Goal: Find specific page/section: Find specific page/section

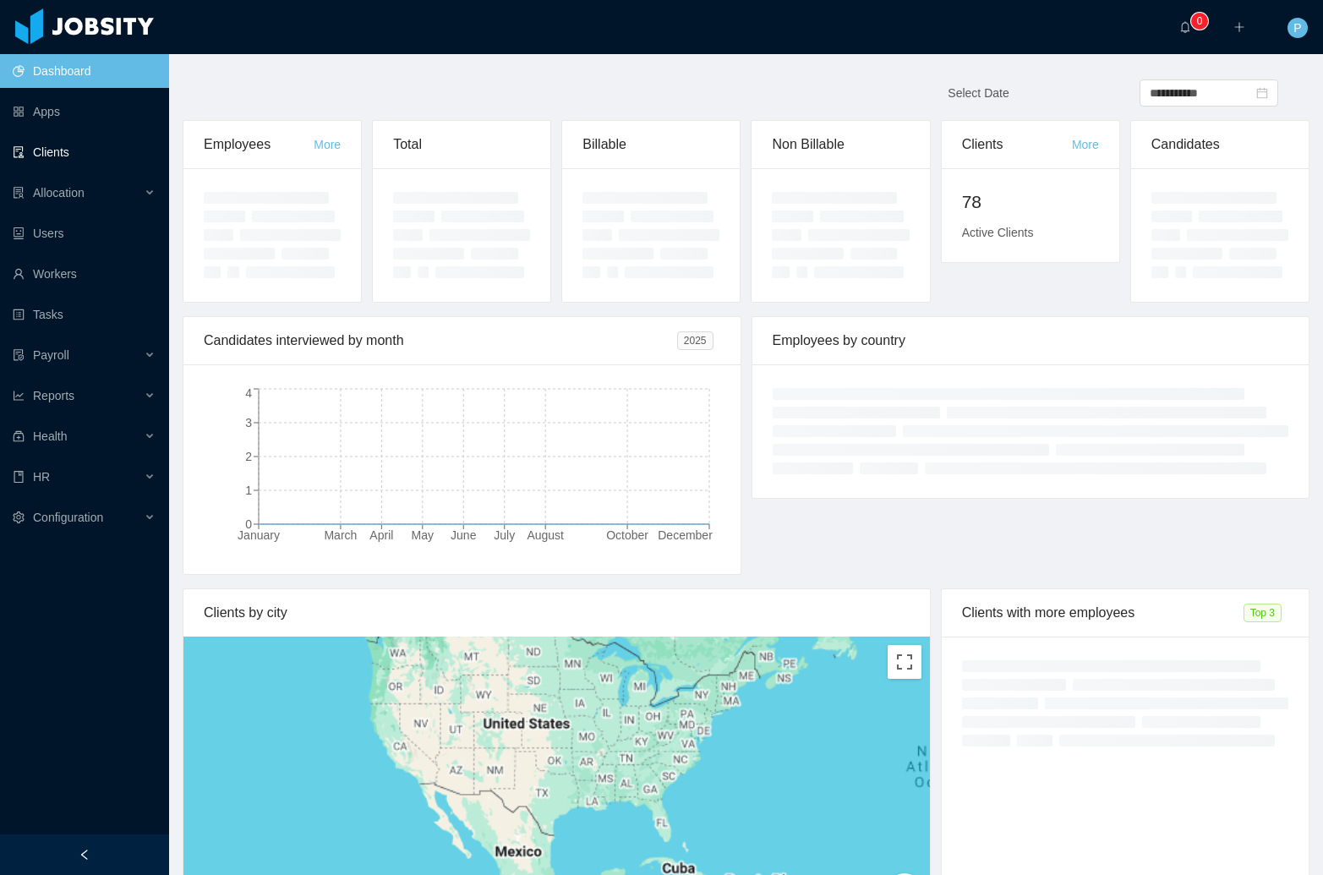
click at [102, 161] on link "Clients" at bounding box center [84, 152] width 143 height 34
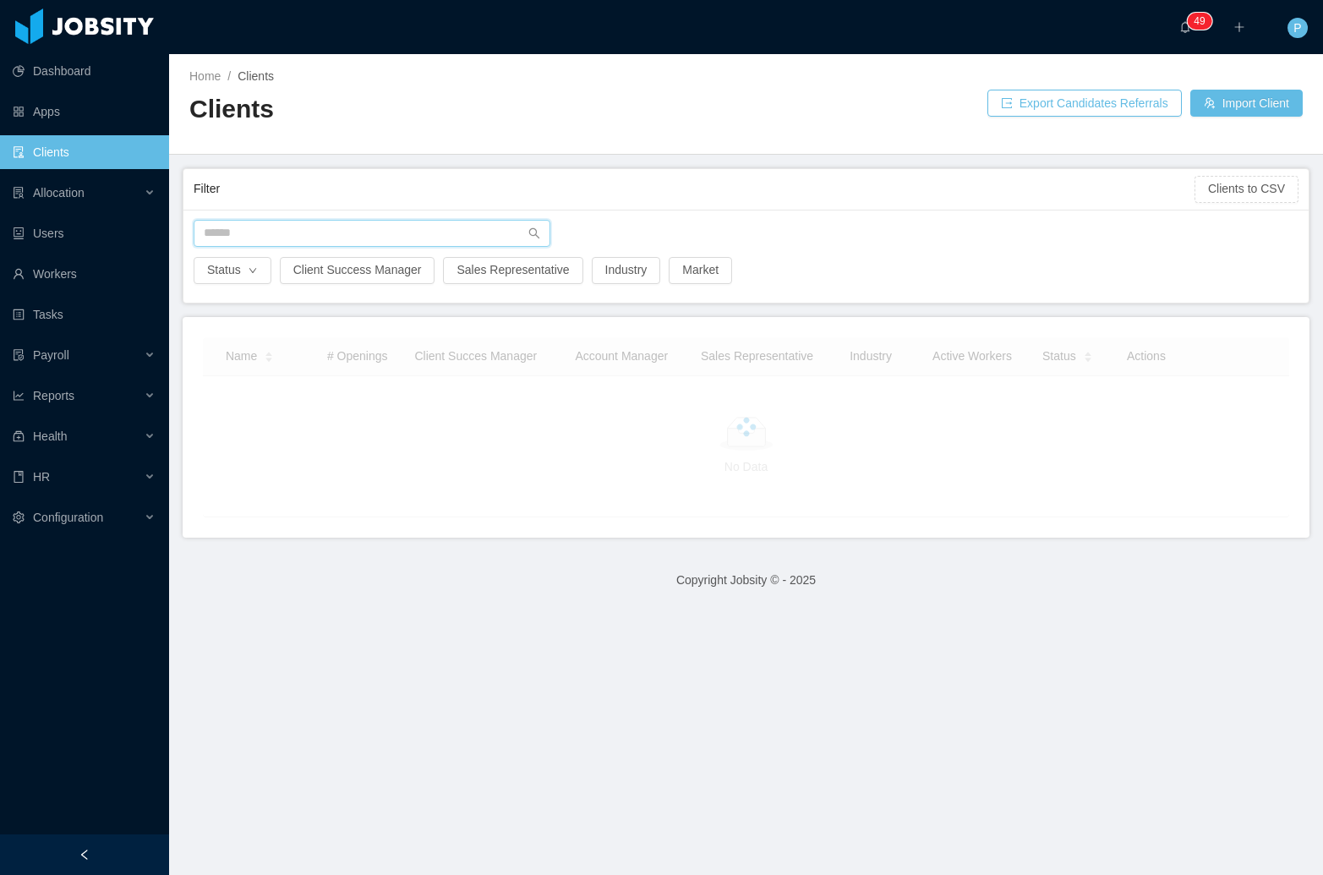
click at [348, 237] on input "text" at bounding box center [372, 233] width 357 height 27
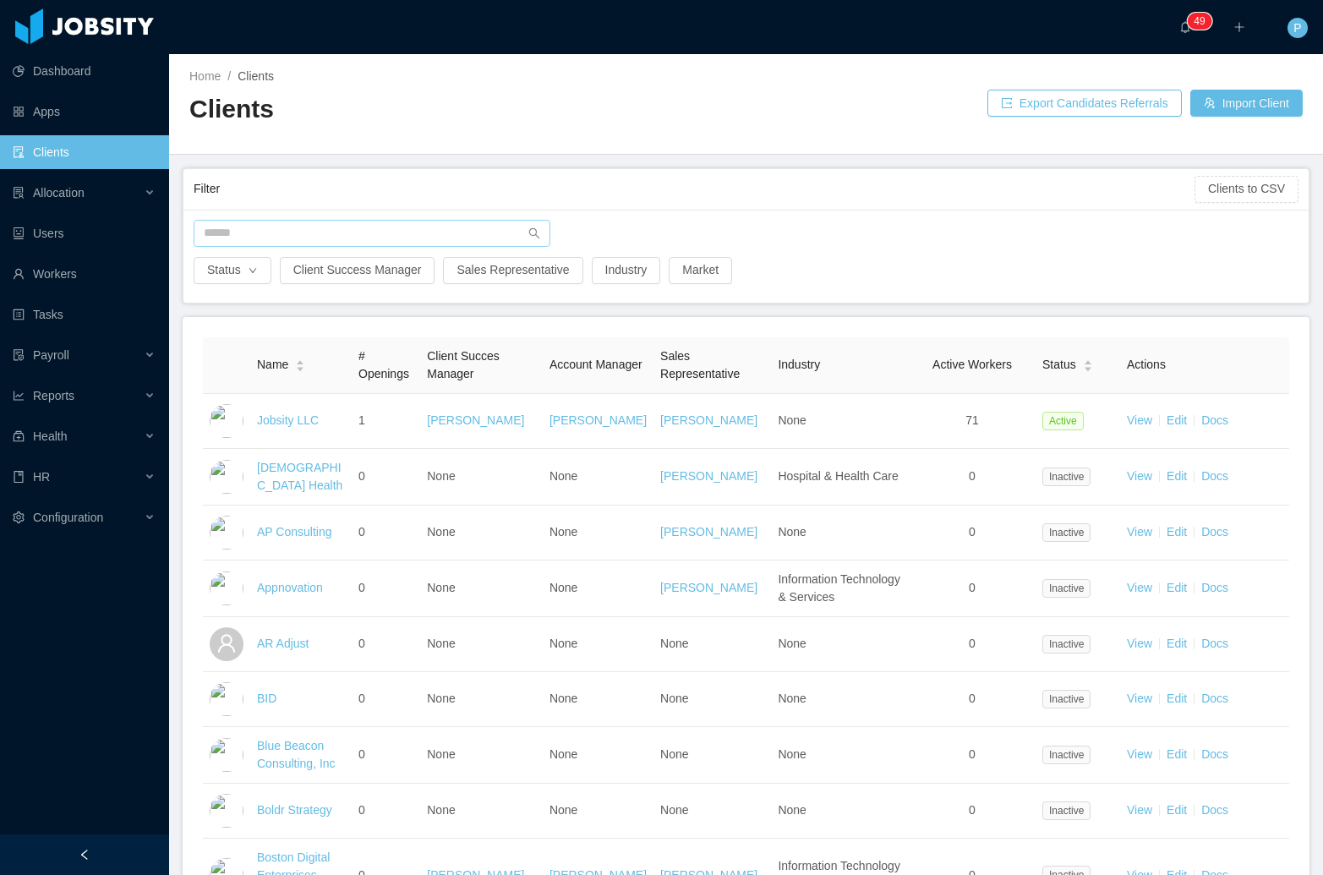
drag, startPoint x: 384, startPoint y: 215, endPoint x: 388, endPoint y: 224, distance: 10.2
click at [385, 216] on div "Status Client Success Manager Sales Representative Industry Market" at bounding box center [745, 256] width 1125 height 93
click at [393, 232] on input "text" at bounding box center [372, 233] width 357 height 27
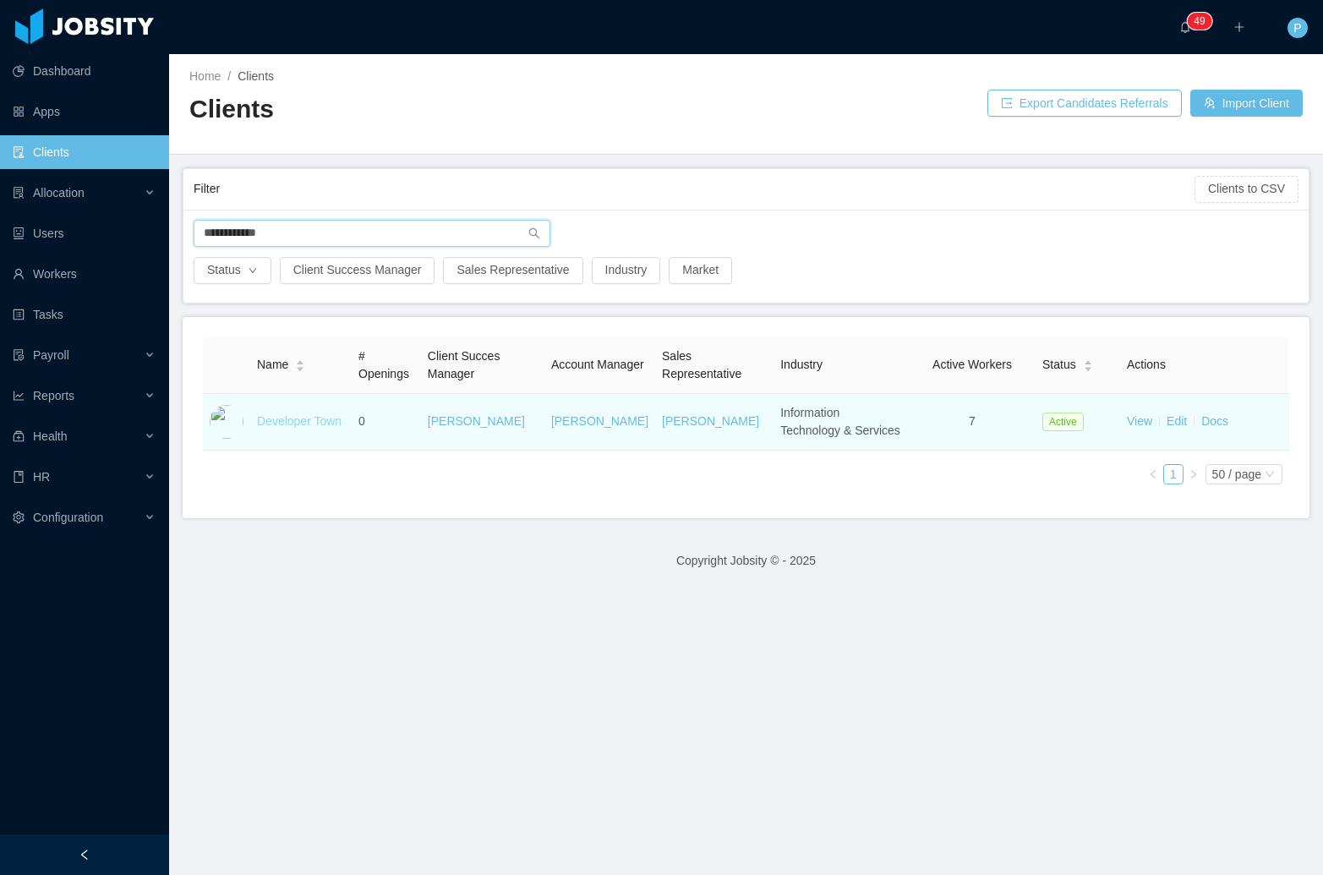
type input "**********"
click at [310, 421] on link "Developer Town" at bounding box center [299, 421] width 85 height 14
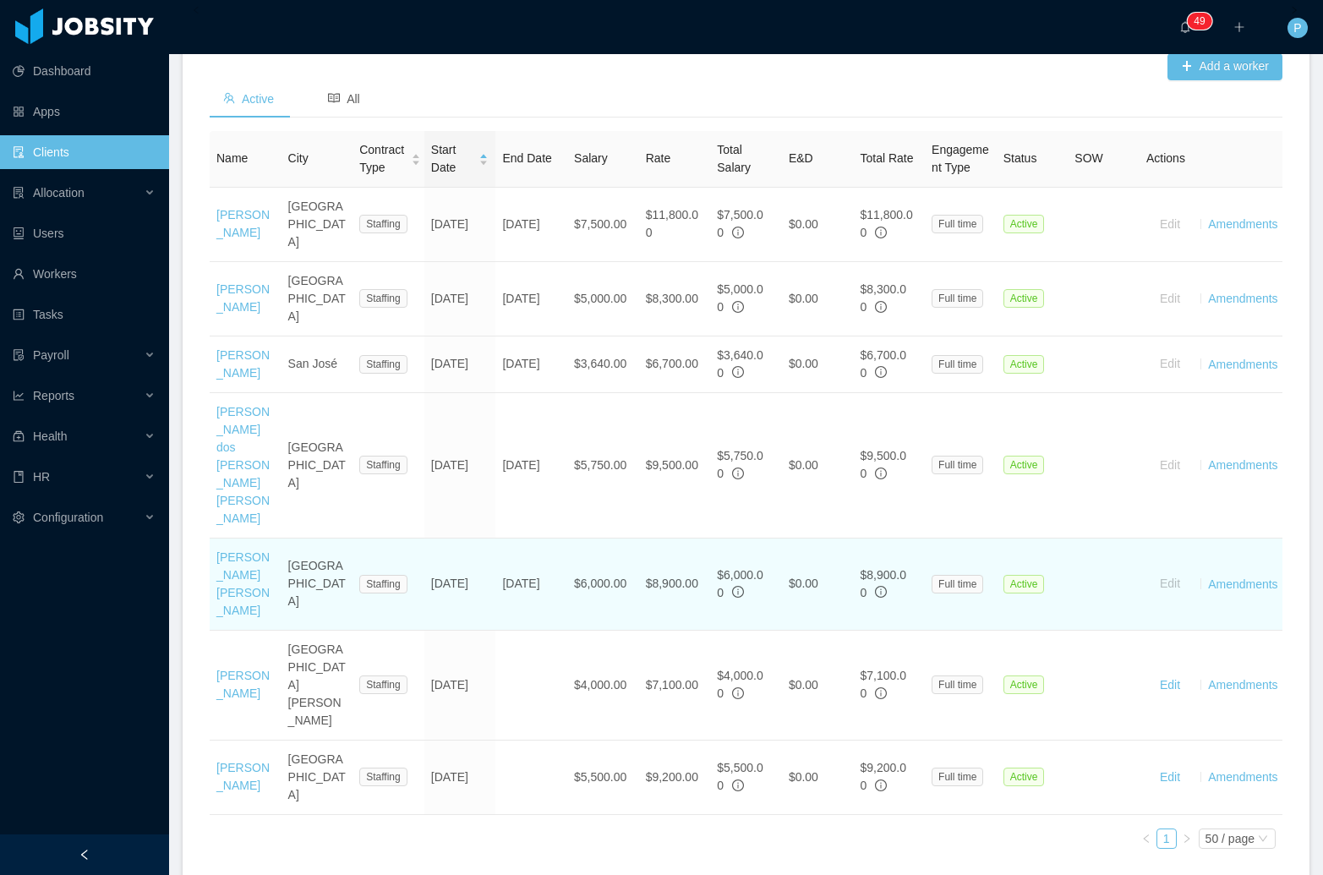
scroll to position [591, 0]
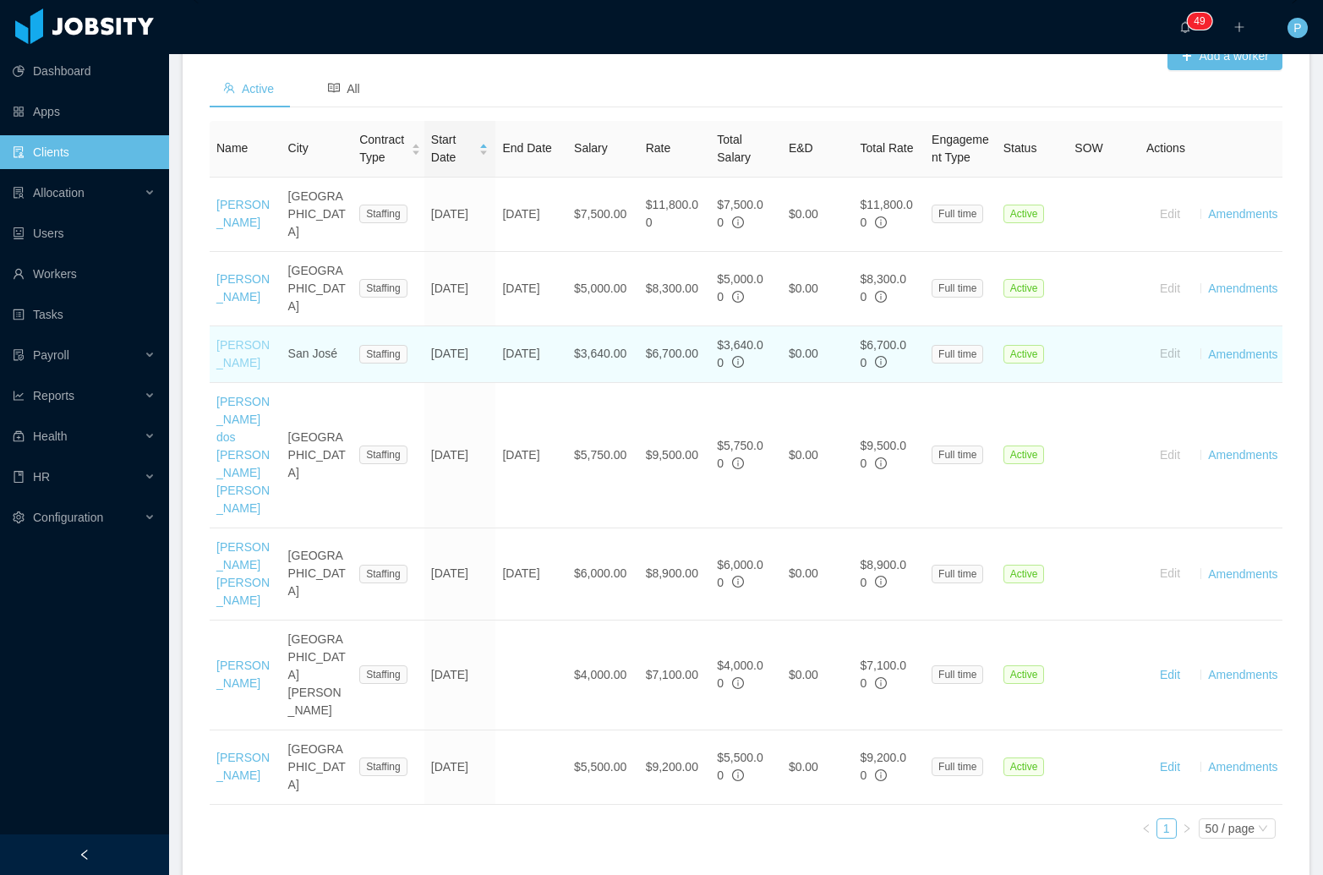
click at [227, 352] on link "[PERSON_NAME]" at bounding box center [242, 353] width 53 height 31
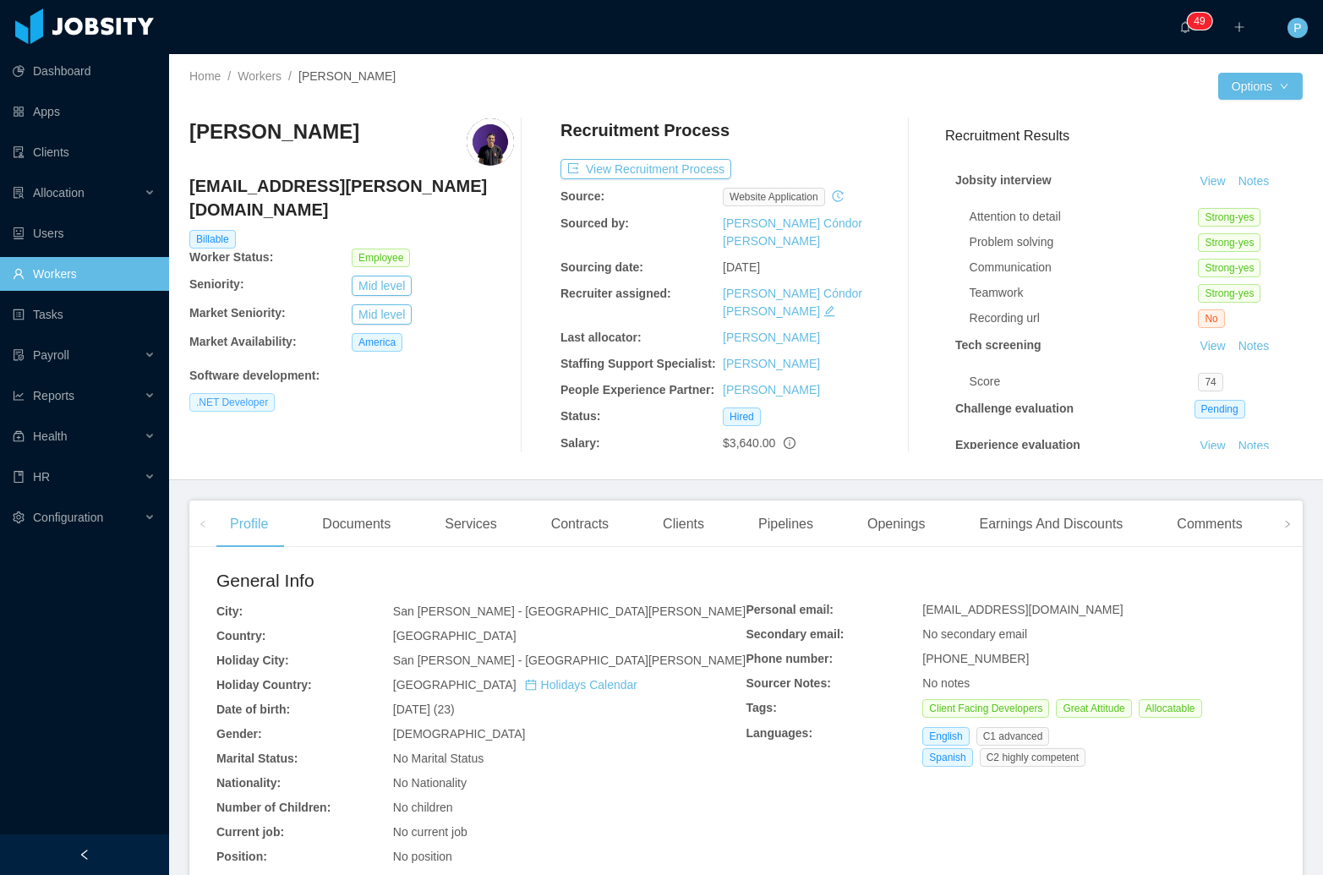
click at [250, 393] on span ".NET Developer" at bounding box center [231, 402] width 85 height 19
copy span ".NET Developer"
